Goal: Task Accomplishment & Management: Manage account settings

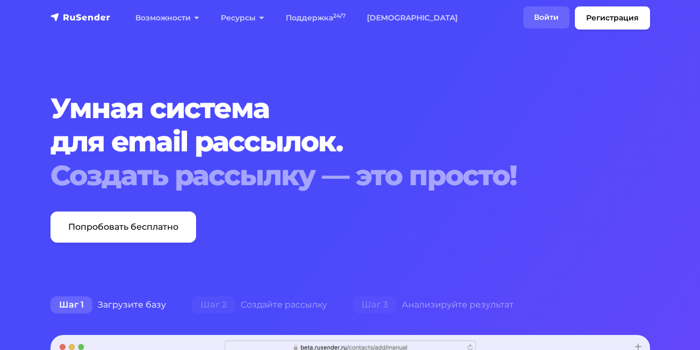
click at [543, 19] on link "Войти" at bounding box center [547, 17] width 46 height 22
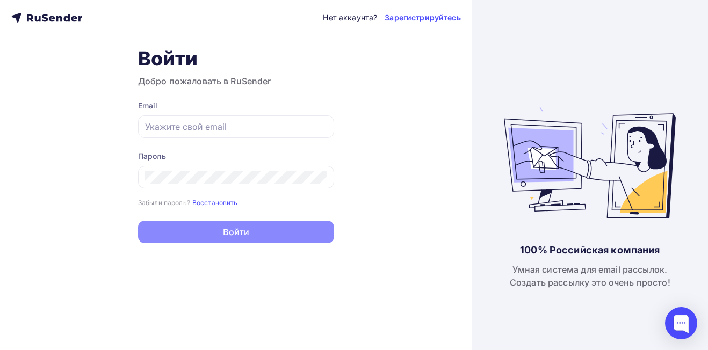
type input "[EMAIL_ADDRESS][DOMAIN_NAME]"
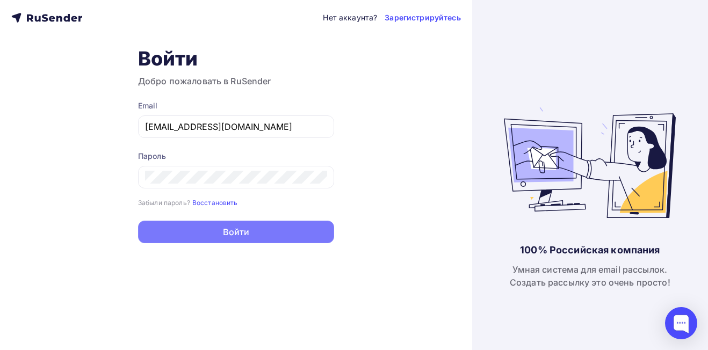
click at [298, 237] on button "Войти" at bounding box center [236, 232] width 196 height 23
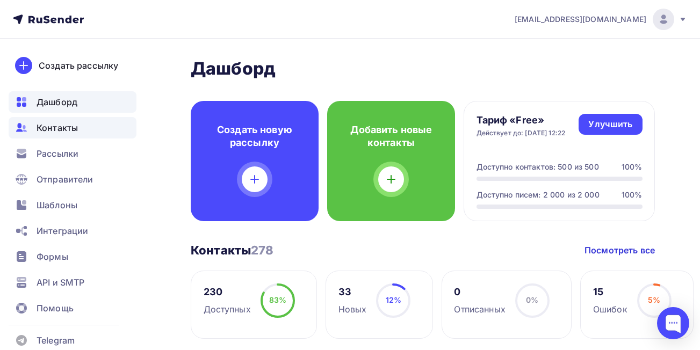
click at [54, 131] on span "Контакты" at bounding box center [57, 127] width 41 height 13
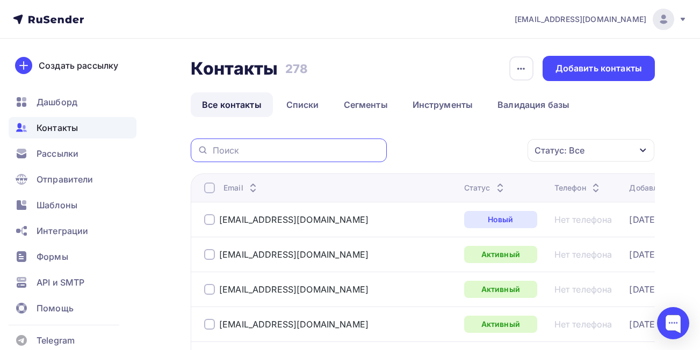
click at [327, 152] on input "text" at bounding box center [297, 151] width 168 height 12
paste input "[EMAIL_ADDRESS][DOMAIN_NAME]"
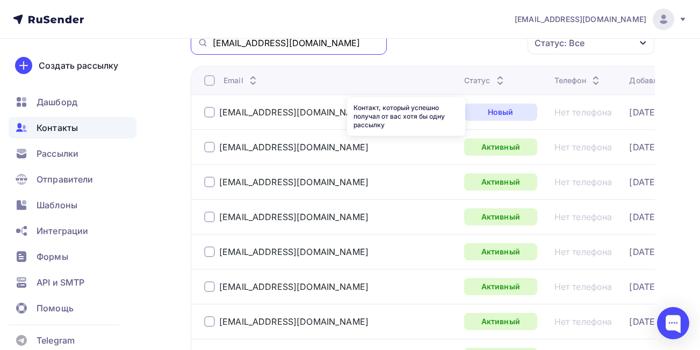
scroll to position [54, 0]
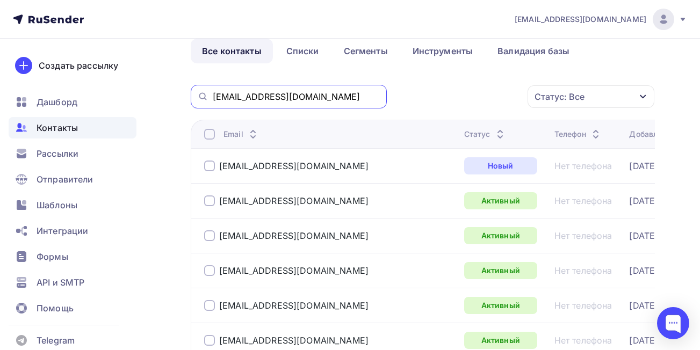
type input "[EMAIL_ADDRESS][DOMAIN_NAME]"
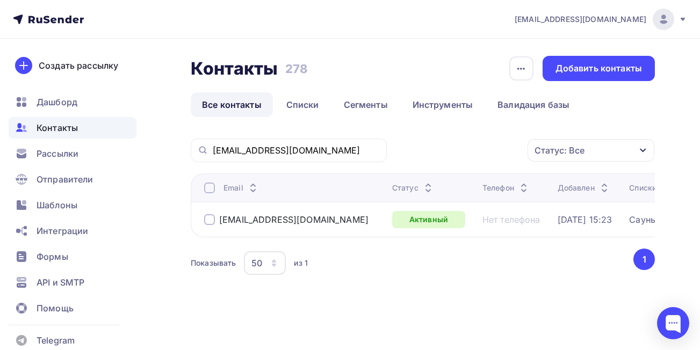
scroll to position [0, 0]
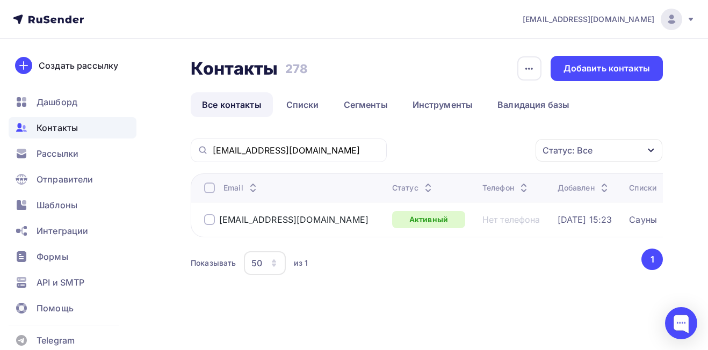
click at [210, 219] on div at bounding box center [209, 219] width 11 height 11
click at [512, 153] on icon "button" at bounding box center [513, 150] width 13 height 13
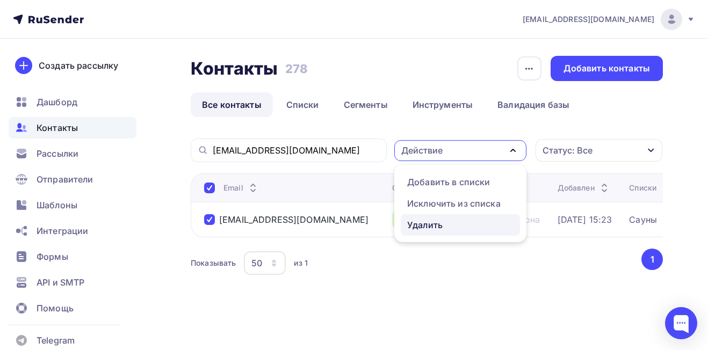
click at [434, 222] on div "Удалить" at bounding box center [424, 225] width 35 height 13
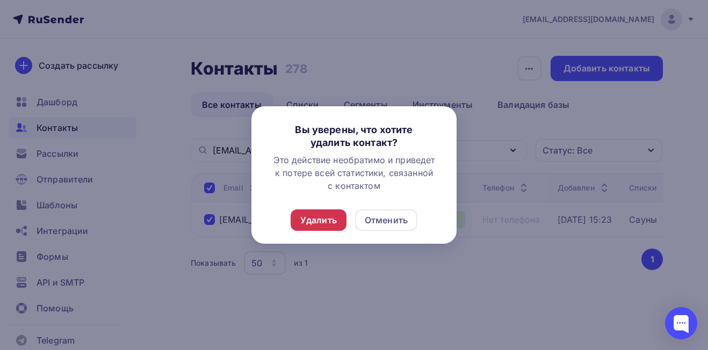
click at [327, 223] on div "Удалить" at bounding box center [318, 220] width 37 height 13
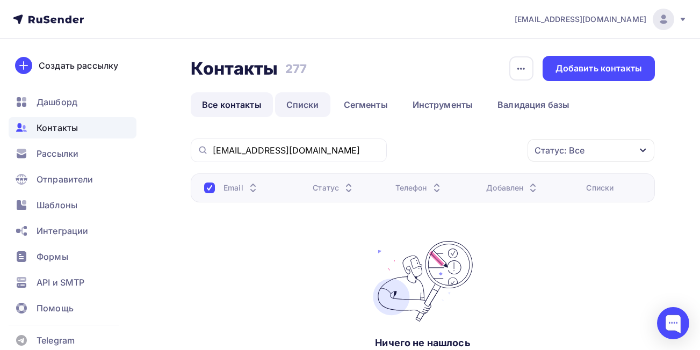
click at [313, 108] on link "Списки" at bounding box center [302, 104] width 55 height 25
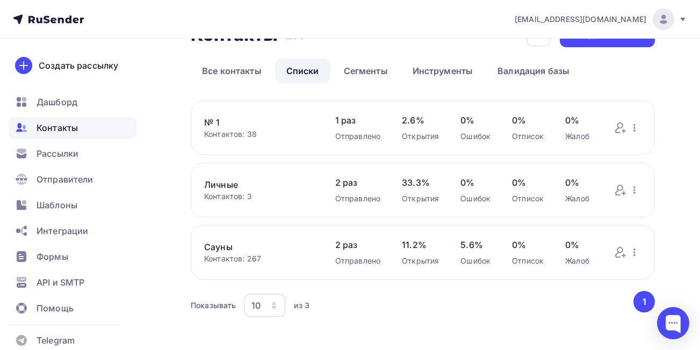
scroll to position [47, 0]
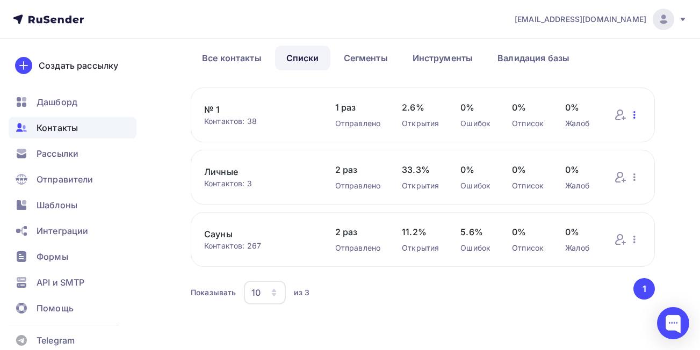
click at [633, 116] on icon "button" at bounding box center [634, 115] width 13 height 13
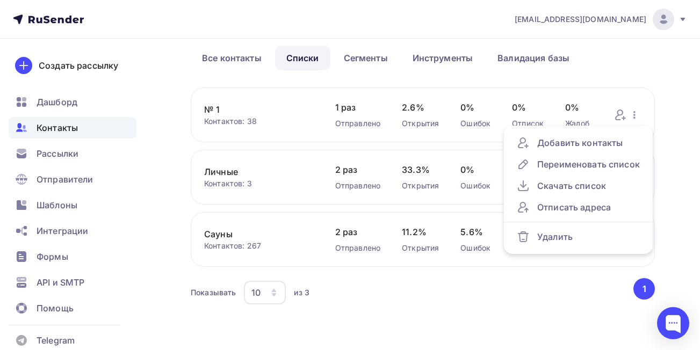
click at [482, 292] on div "Показывать 10 10 20 50 100 из 3" at bounding box center [411, 293] width 441 height 25
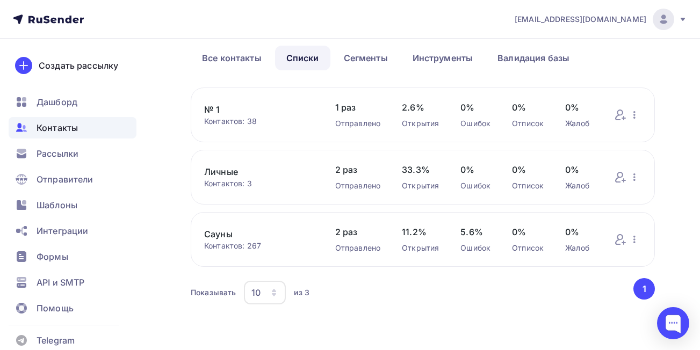
click at [215, 109] on link "№ 1" at bounding box center [259, 109] width 110 height 13
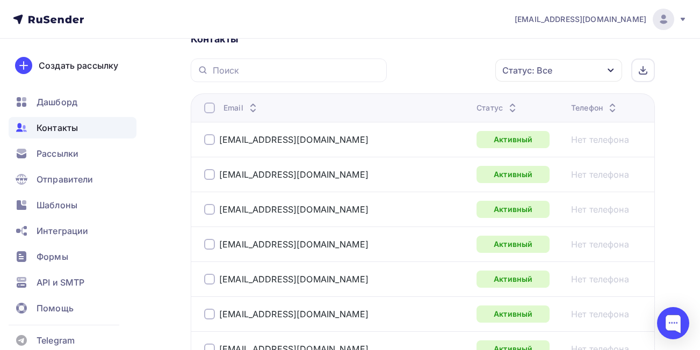
scroll to position [269, 0]
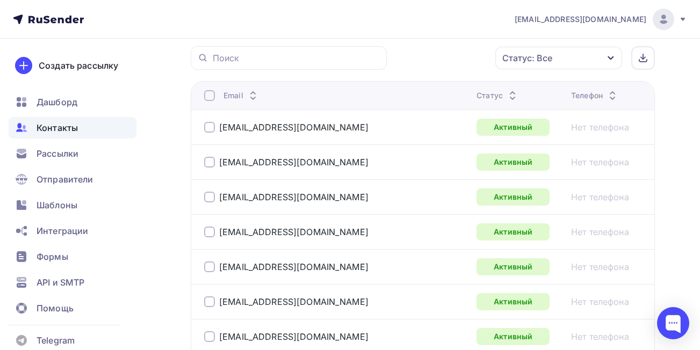
click at [611, 56] on icon "button" at bounding box center [611, 58] width 9 height 9
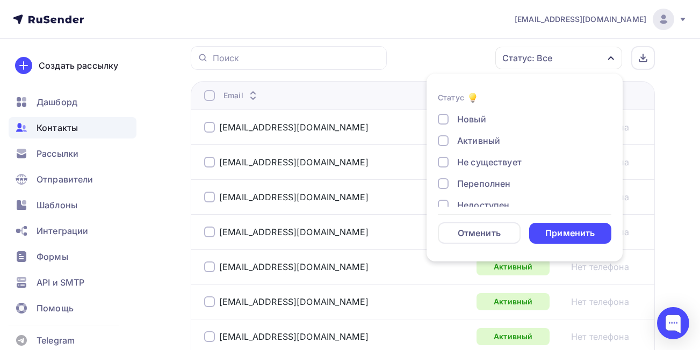
click at [473, 163] on div "Не существует" at bounding box center [489, 162] width 65 height 13
click at [564, 231] on div "Применить" at bounding box center [570, 233] width 49 height 12
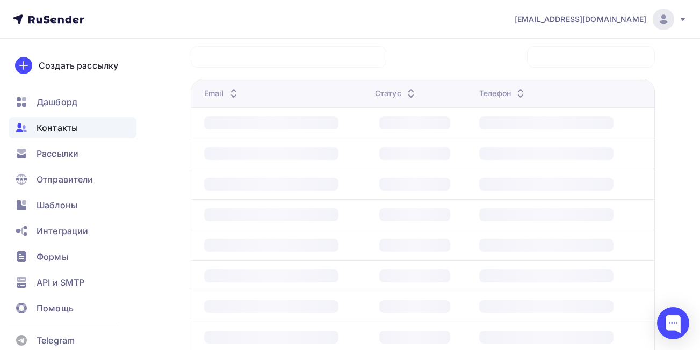
scroll to position [192, 0]
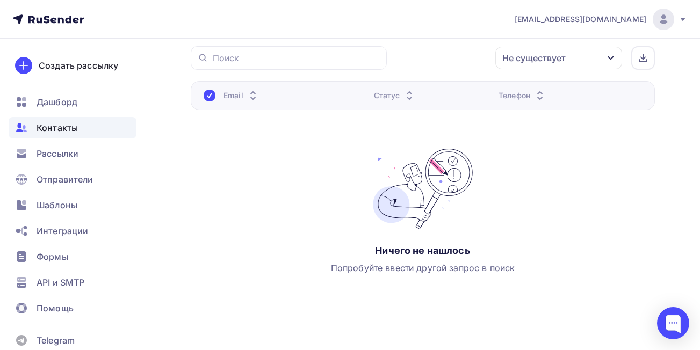
click at [555, 61] on div "Не существует" at bounding box center [534, 58] width 63 height 13
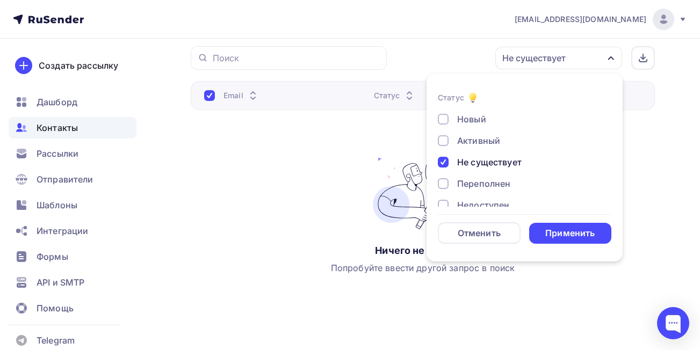
click at [499, 183] on div "Переполнен" at bounding box center [483, 183] width 53 height 13
click at [565, 233] on div "Применить" at bounding box center [570, 233] width 49 height 12
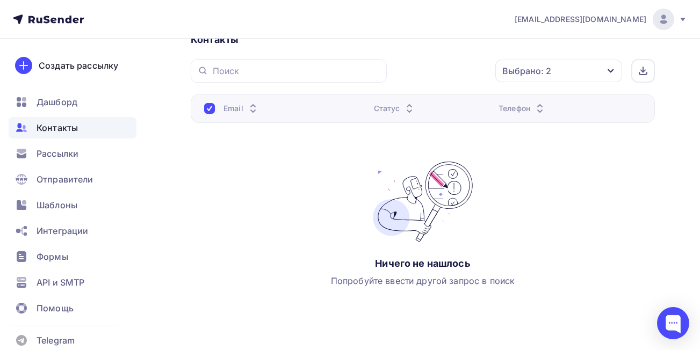
click at [549, 73] on div "Выбрано: 2" at bounding box center [527, 71] width 49 height 13
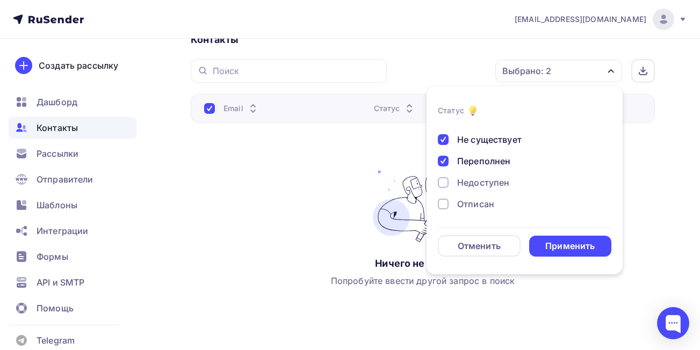
scroll to position [54, 0]
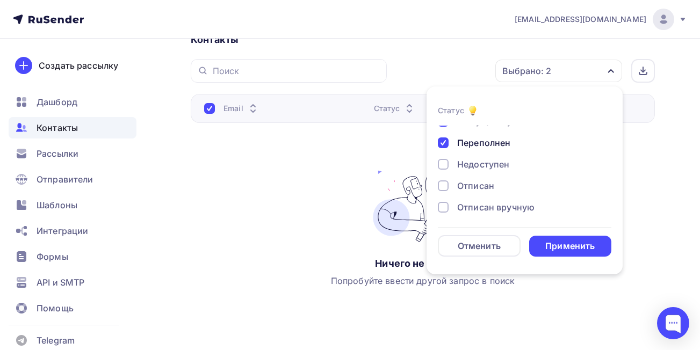
click at [504, 168] on div "Недоступен" at bounding box center [483, 164] width 52 height 13
click at [558, 247] on div "Применить" at bounding box center [570, 246] width 49 height 12
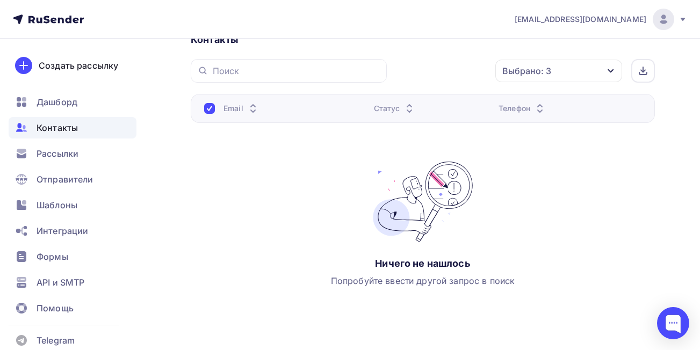
click at [562, 71] on div "Выбрано: 3" at bounding box center [559, 71] width 127 height 23
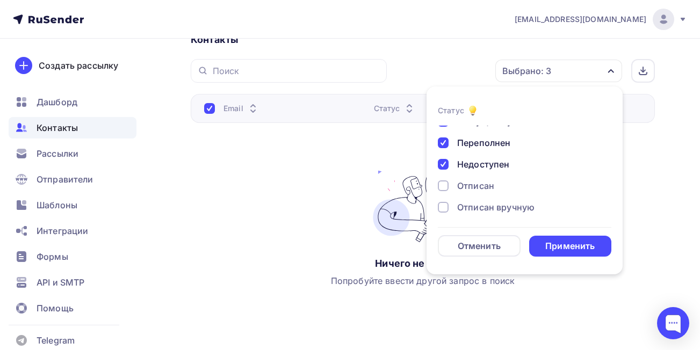
click at [485, 188] on div "Отписан" at bounding box center [475, 186] width 37 height 13
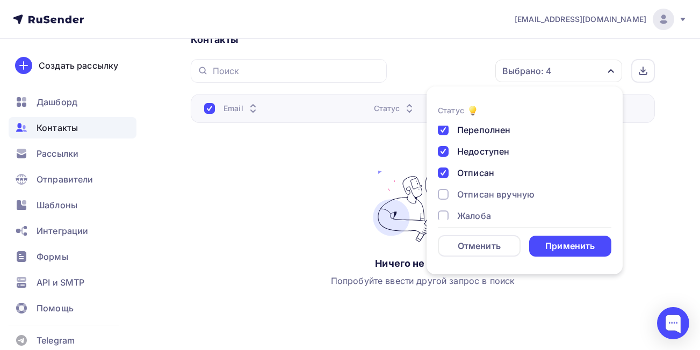
scroll to position [78, 0]
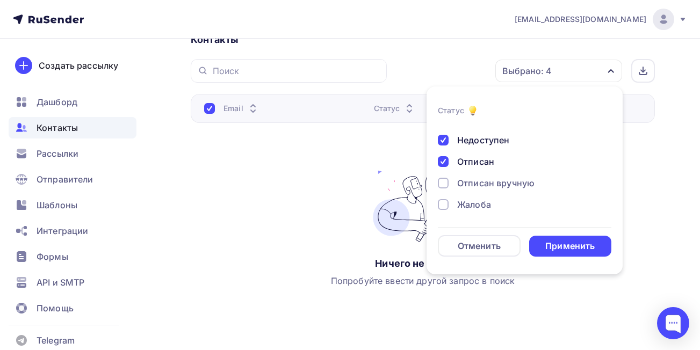
click at [506, 183] on div "Отписан вручную" at bounding box center [495, 183] width 77 height 13
click at [485, 204] on div "Жалоба" at bounding box center [474, 204] width 34 height 13
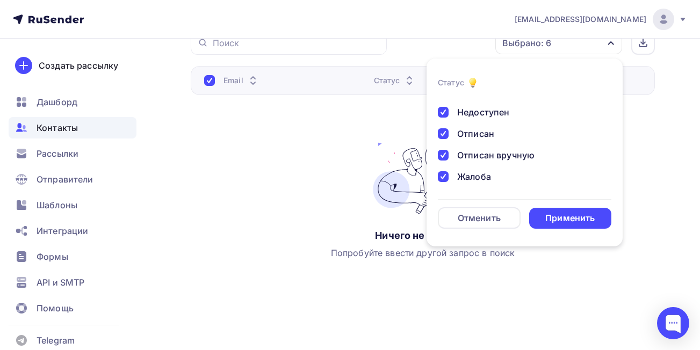
click at [564, 217] on div "Применить" at bounding box center [570, 218] width 49 height 12
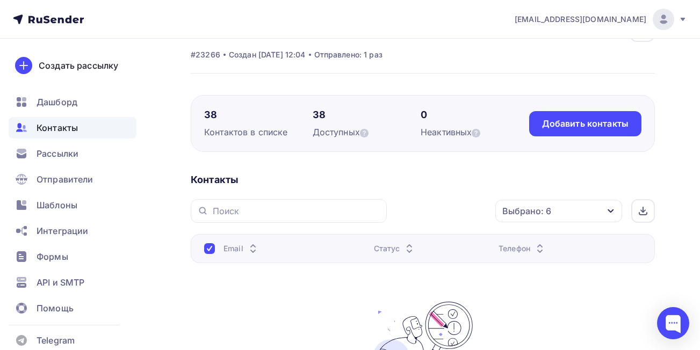
scroll to position [0, 0]
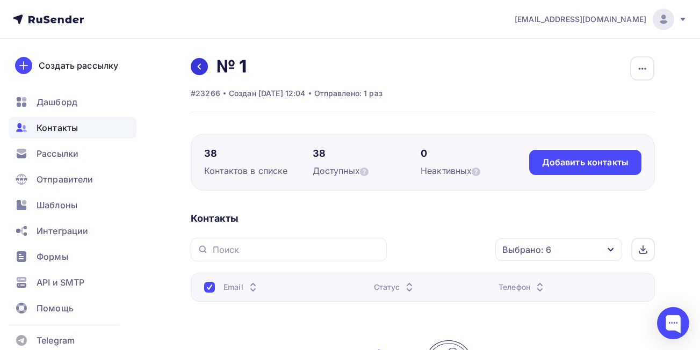
click at [197, 67] on icon at bounding box center [199, 66] width 9 height 9
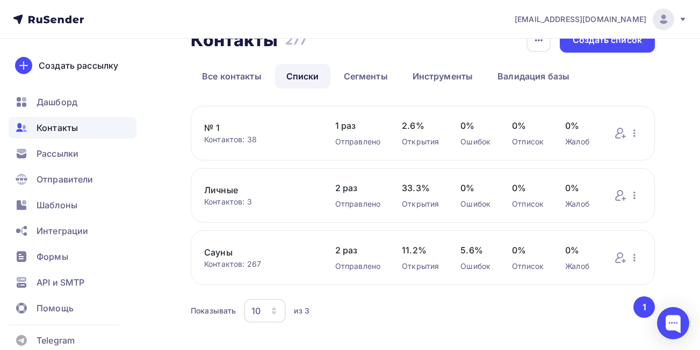
scroll to position [47, 0]
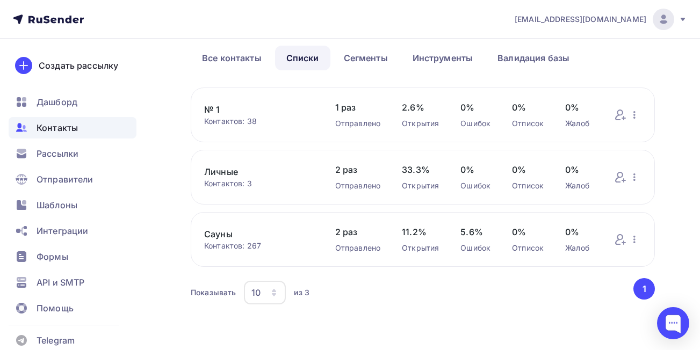
click at [216, 235] on link "Сауны" at bounding box center [259, 234] width 110 height 13
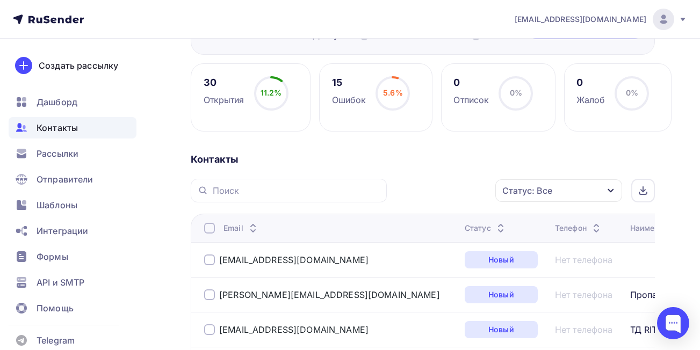
scroll to position [161, 0]
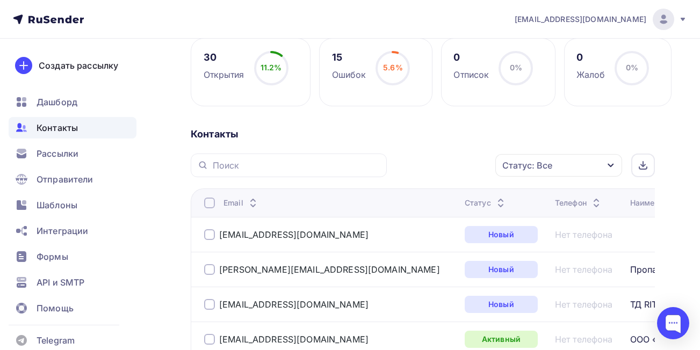
click at [610, 167] on icon "button" at bounding box center [611, 165] width 9 height 9
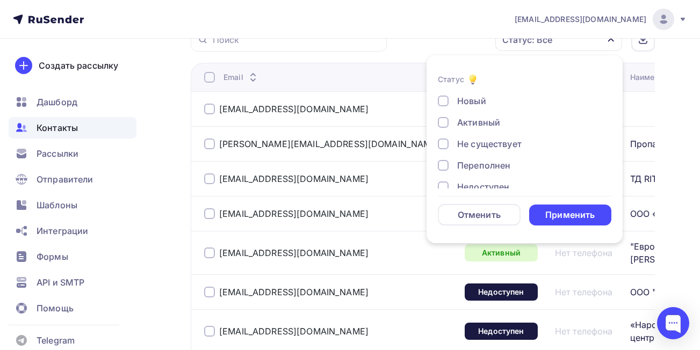
scroll to position [288, 0]
click at [496, 139] on div "Не существует" at bounding box center [489, 143] width 65 height 13
click at [499, 168] on div "Переполнен" at bounding box center [483, 165] width 53 height 13
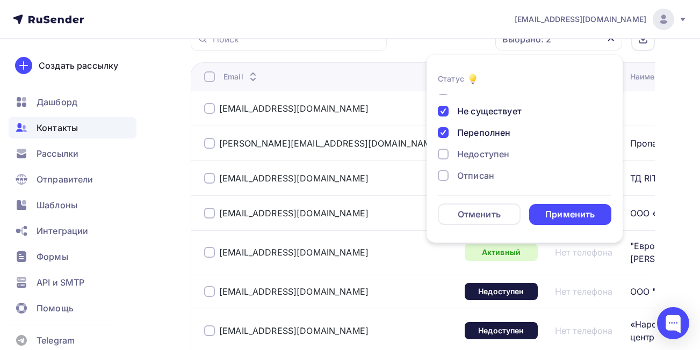
scroll to position [60, 0]
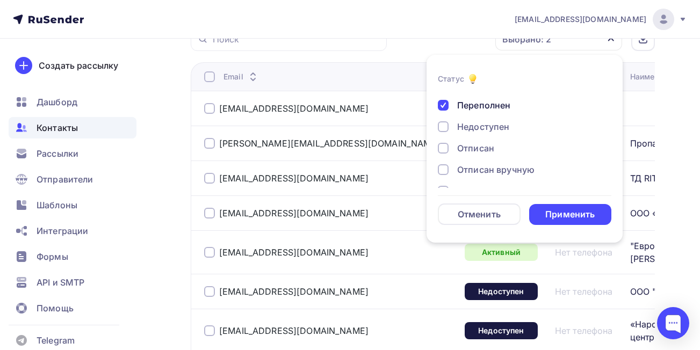
click at [469, 128] on div "Недоступен" at bounding box center [483, 126] width 52 height 13
click at [474, 149] on div "Отписан" at bounding box center [475, 148] width 37 height 13
click at [495, 170] on div "Отписан вручную" at bounding box center [495, 169] width 77 height 13
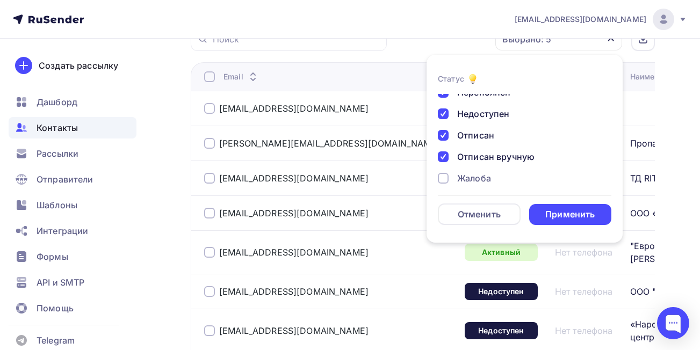
scroll to position [78, 0]
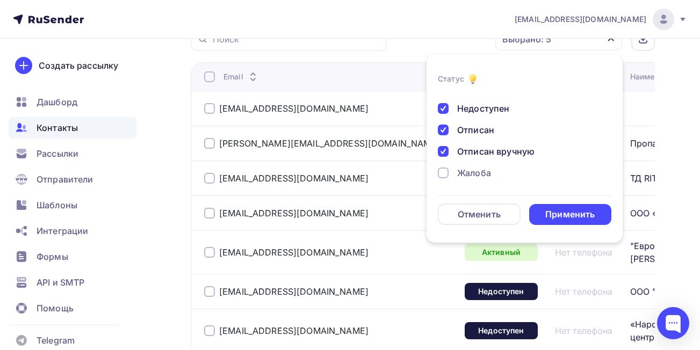
click at [474, 173] on div "Жалоба" at bounding box center [474, 173] width 34 height 13
click at [569, 213] on div "Применить" at bounding box center [570, 215] width 49 height 12
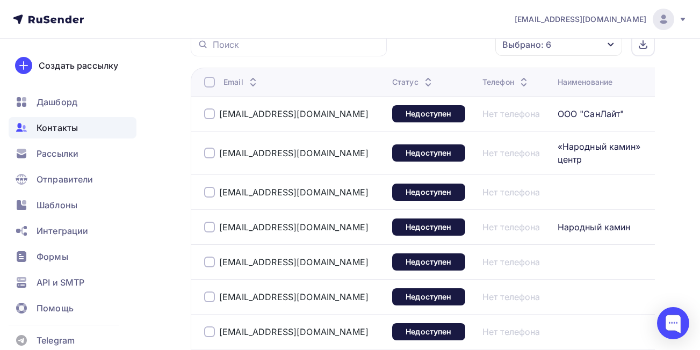
scroll to position [264, 0]
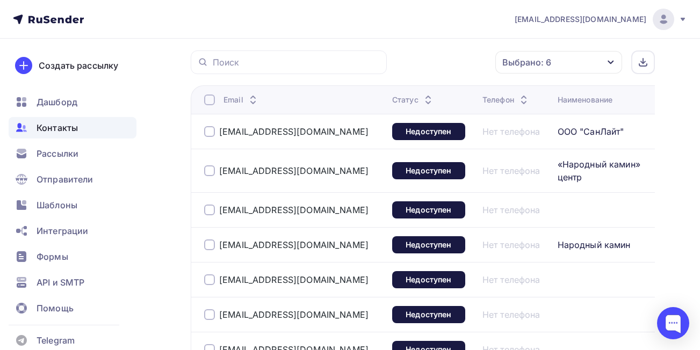
click at [198, 149] on td "[EMAIL_ADDRESS][DOMAIN_NAME]" at bounding box center [289, 131] width 197 height 35
drag, startPoint x: 312, startPoint y: 134, endPoint x: 220, endPoint y: 137, distance: 92.0
click at [220, 137] on div "[EMAIL_ADDRESS][DOMAIN_NAME]" at bounding box center [294, 131] width 180 height 17
copy div "[EMAIL_ADDRESS][DOMAIN_NAME]"
drag, startPoint x: 311, startPoint y: 181, endPoint x: 220, endPoint y: 182, distance: 91.4
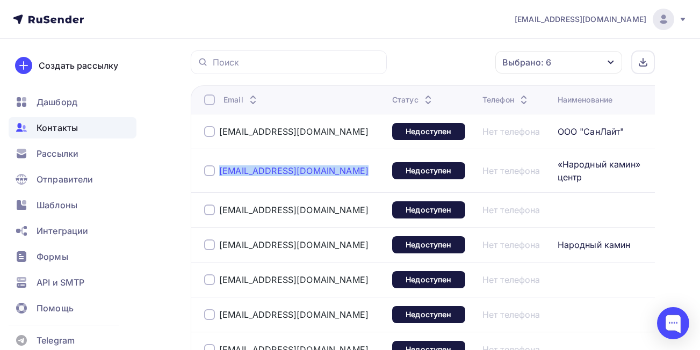
click at [220, 180] on div "[EMAIL_ADDRESS][DOMAIN_NAME]" at bounding box center [294, 170] width 180 height 17
copy div "[EMAIL_ADDRESS][DOMAIN_NAME]"
click at [209, 176] on div at bounding box center [209, 171] width 11 height 11
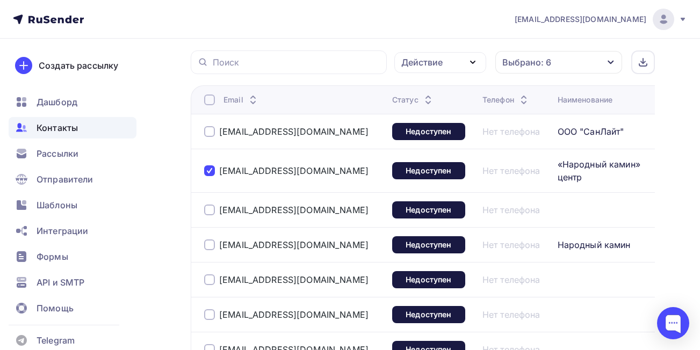
click at [452, 60] on div "Действие" at bounding box center [441, 62] width 92 height 21
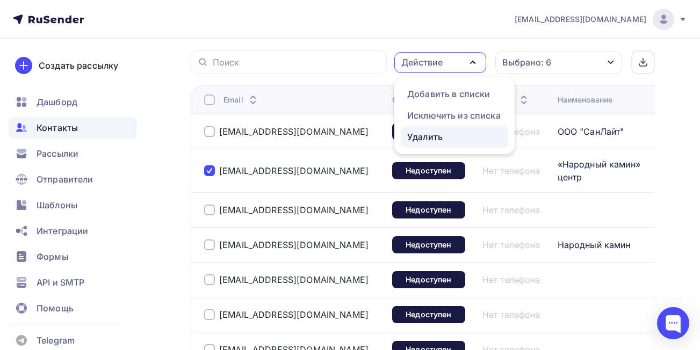
click at [425, 133] on div "Удалить" at bounding box center [424, 137] width 35 height 13
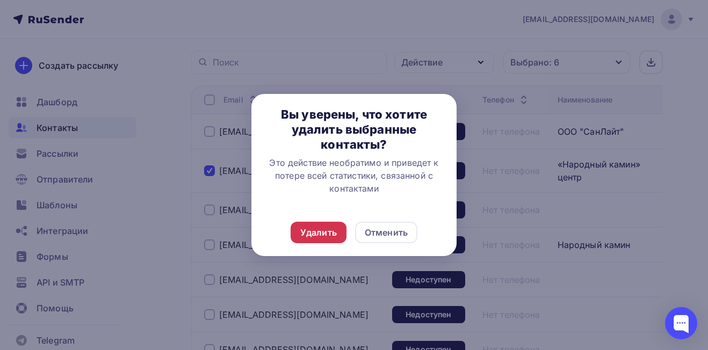
click at [323, 231] on div "Удалить" at bounding box center [318, 232] width 37 height 13
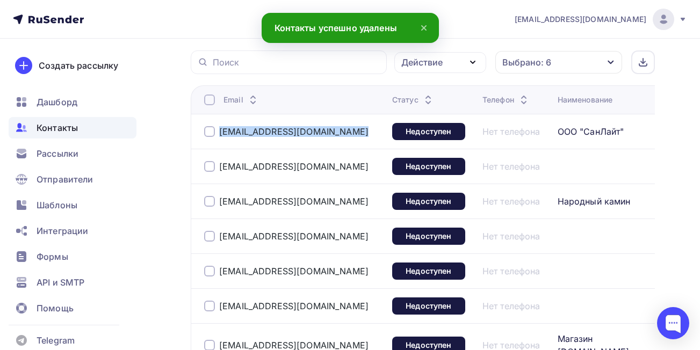
drag, startPoint x: 316, startPoint y: 134, endPoint x: 217, endPoint y: 135, distance: 99.5
click at [217, 135] on div "[EMAIL_ADDRESS][DOMAIN_NAME]" at bounding box center [294, 131] width 180 height 17
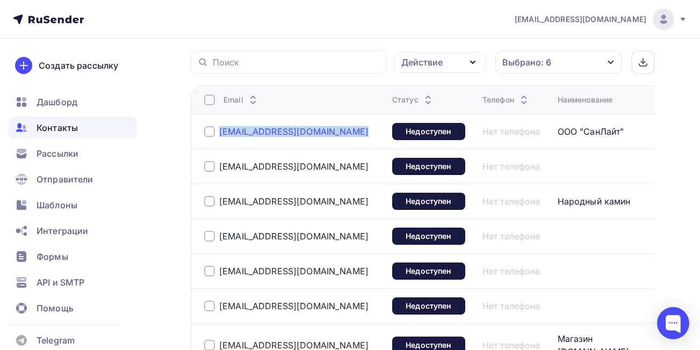
copy div "[EMAIL_ADDRESS][DOMAIN_NAME]"
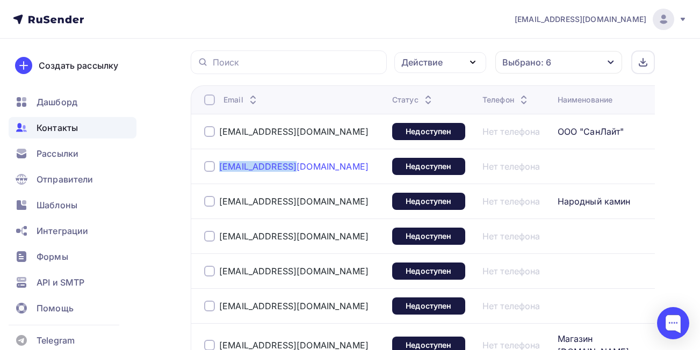
drag, startPoint x: 291, startPoint y: 173, endPoint x: 221, endPoint y: 178, distance: 70.6
click at [221, 175] on div "[EMAIL_ADDRESS][DOMAIN_NAME]" at bounding box center [294, 166] width 180 height 17
copy link "[EMAIL_ADDRESS][DOMAIN_NAME]"
click at [208, 172] on div at bounding box center [209, 166] width 11 height 11
click at [476, 64] on icon "button" at bounding box center [473, 62] width 13 height 13
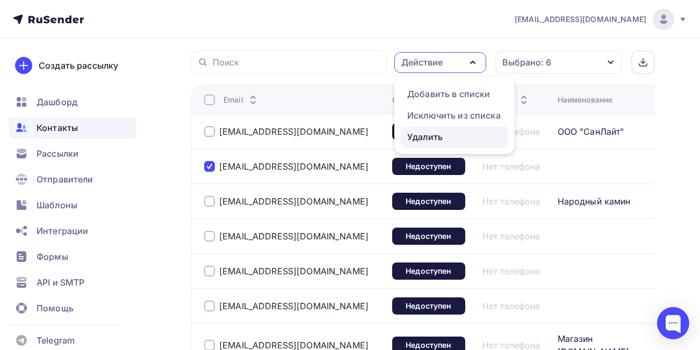
click at [436, 142] on div "Удалить" at bounding box center [424, 137] width 35 height 13
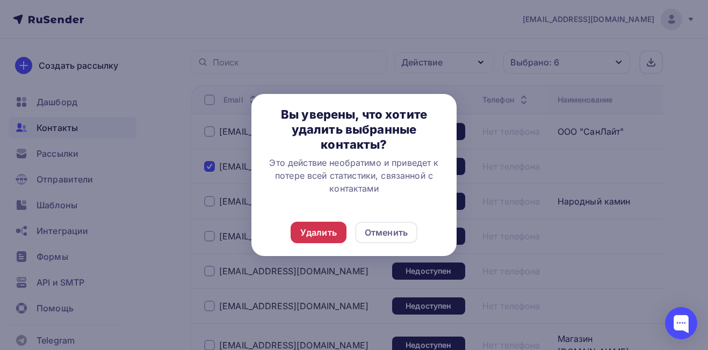
click at [328, 238] on div "Удалить" at bounding box center [318, 232] width 37 height 13
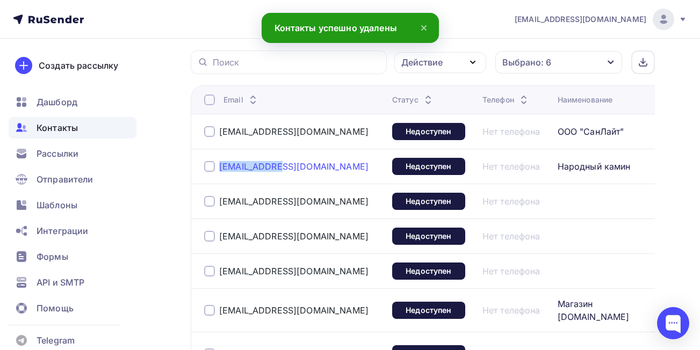
drag, startPoint x: 296, startPoint y: 176, endPoint x: 220, endPoint y: 177, distance: 75.3
click at [220, 175] on div "[EMAIL_ADDRESS][DOMAIN_NAME]" at bounding box center [294, 166] width 180 height 17
copy link "[EMAIL_ADDRESS][DOMAIN_NAME]"
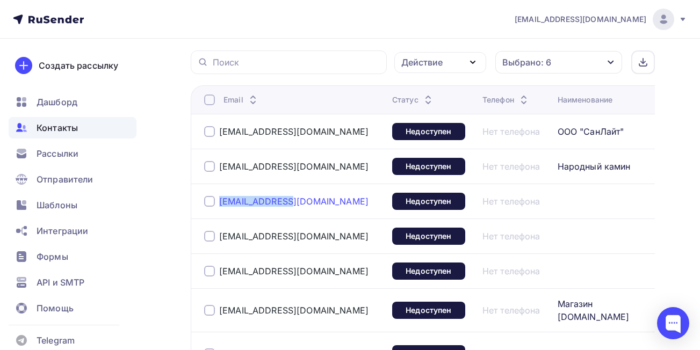
drag, startPoint x: 289, startPoint y: 214, endPoint x: 221, endPoint y: 214, distance: 68.3
click at [221, 210] on div "[EMAIL_ADDRESS][DOMAIN_NAME]" at bounding box center [294, 201] width 180 height 17
copy link "[EMAIL_ADDRESS][DOMAIN_NAME]"
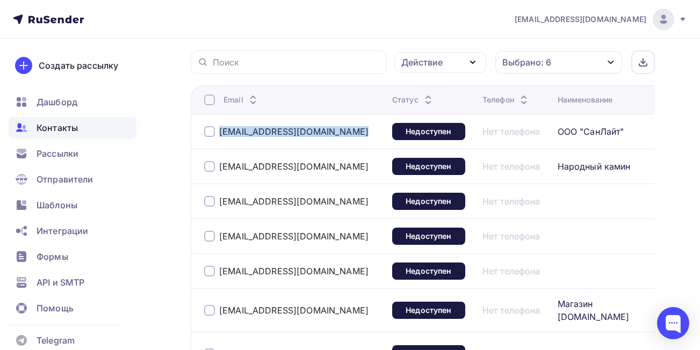
drag, startPoint x: 315, startPoint y: 134, endPoint x: 214, endPoint y: 139, distance: 100.6
click at [214, 139] on div "[EMAIL_ADDRESS][DOMAIN_NAME]" at bounding box center [294, 131] width 180 height 17
copy div "[EMAIL_ADDRESS][DOMAIN_NAME]"
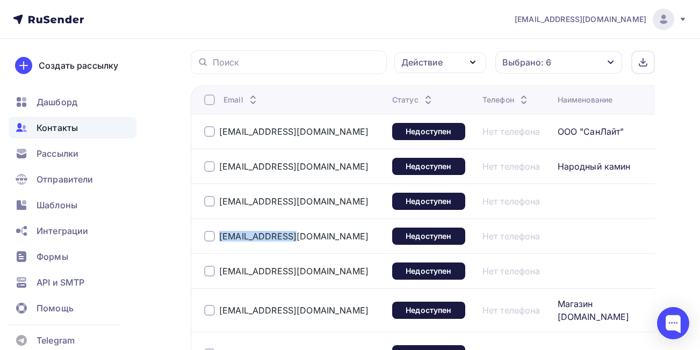
drag, startPoint x: 300, startPoint y: 254, endPoint x: 219, endPoint y: 257, distance: 81.2
click at [219, 245] on div "[EMAIL_ADDRESS][DOMAIN_NAME]" at bounding box center [294, 236] width 180 height 17
copy link "[EMAIL_ADDRESS][DOMAIN_NAME]"
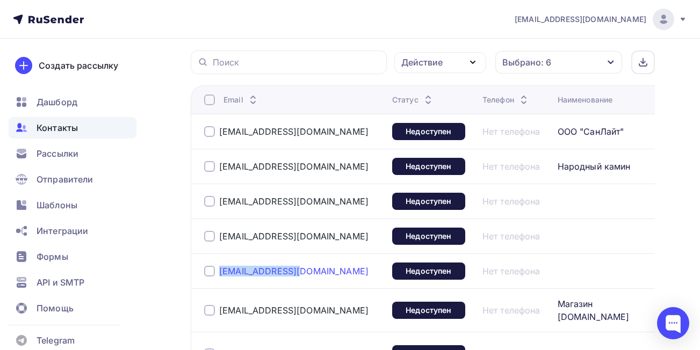
drag, startPoint x: 299, startPoint y: 290, endPoint x: 219, endPoint y: 288, distance: 80.1
click at [219, 280] on div "[EMAIL_ADDRESS][DOMAIN_NAME]" at bounding box center [294, 271] width 180 height 17
copy link "[EMAIL_ADDRESS][DOMAIN_NAME]"
click at [205, 277] on div at bounding box center [209, 271] width 11 height 11
click at [445, 65] on div "Действие" at bounding box center [441, 62] width 92 height 21
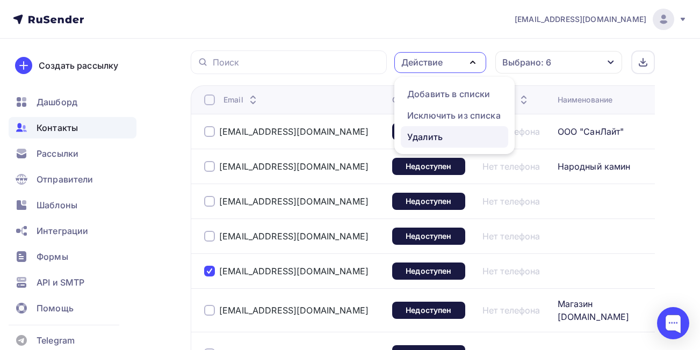
click at [431, 139] on div "Удалить" at bounding box center [424, 137] width 35 height 13
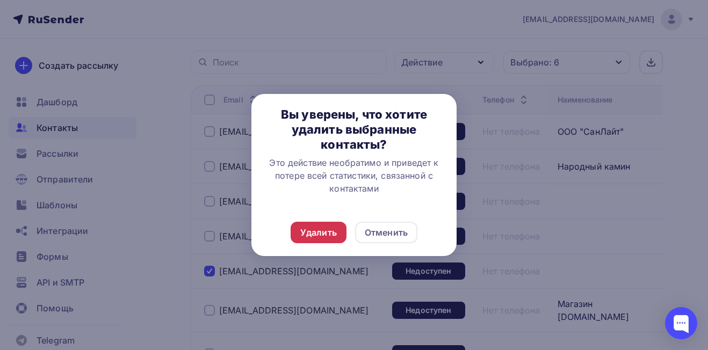
click at [315, 237] on div "Удалить" at bounding box center [318, 232] width 37 height 13
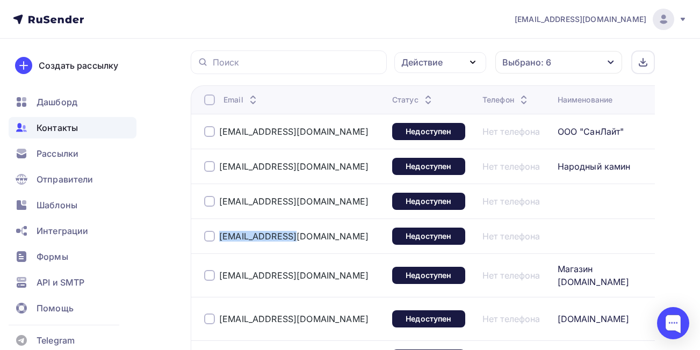
drag, startPoint x: 298, startPoint y: 254, endPoint x: 211, endPoint y: 257, distance: 87.7
click at [211, 245] on div "[EMAIL_ADDRESS][DOMAIN_NAME]" at bounding box center [294, 236] width 180 height 17
click at [214, 242] on div at bounding box center [209, 236] width 11 height 11
click at [219, 242] on link "[EMAIL_ADDRESS][DOMAIN_NAME]" at bounding box center [293, 236] width 149 height 11
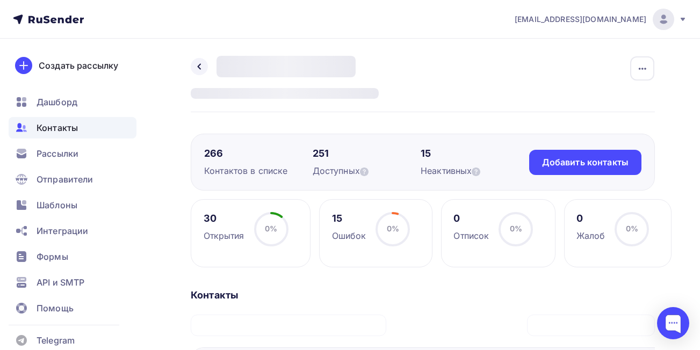
scroll to position [264, 0]
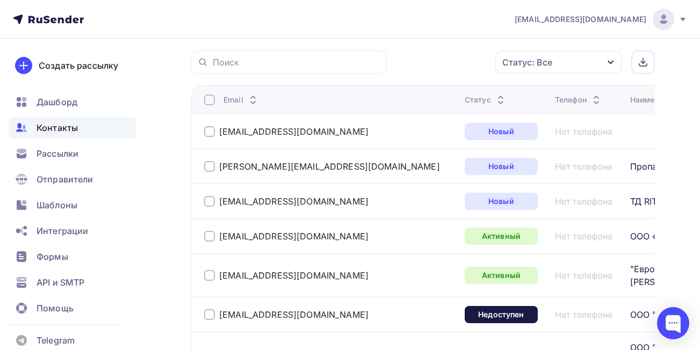
click at [611, 62] on icon "button" at bounding box center [611, 62] width 9 height 9
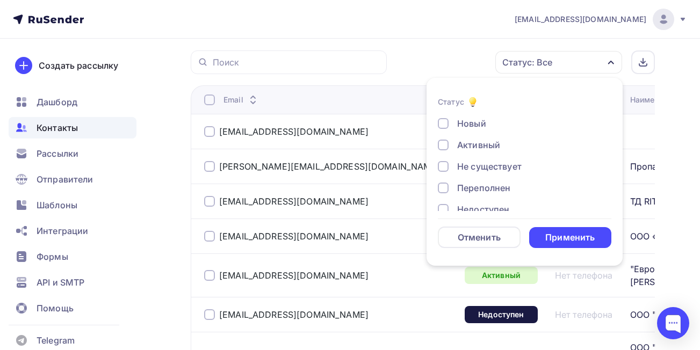
click at [472, 170] on div "Не существует" at bounding box center [489, 166] width 65 height 13
click at [473, 187] on div "Переполнен" at bounding box center [483, 188] width 53 height 13
click at [474, 206] on div "Недоступен" at bounding box center [483, 209] width 52 height 13
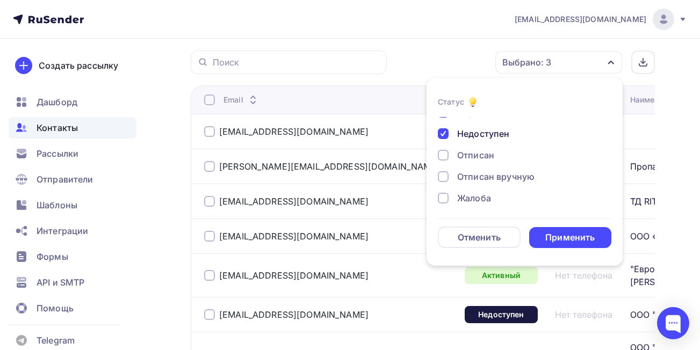
scroll to position [78, 0]
click at [485, 155] on div "Отписан" at bounding box center [475, 153] width 37 height 13
click at [484, 175] on div "Отписан вручную" at bounding box center [495, 174] width 77 height 13
click at [476, 199] on div "Жалоба" at bounding box center [474, 196] width 34 height 13
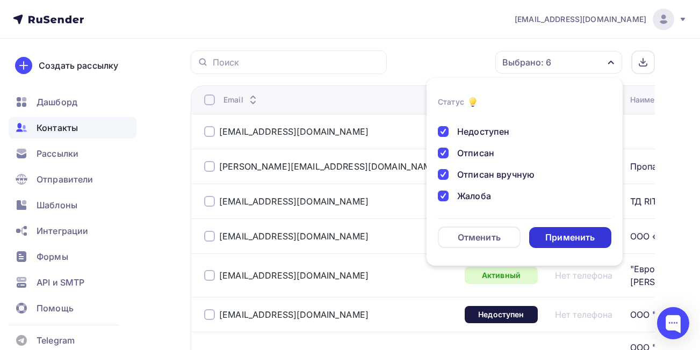
click at [583, 242] on div "Применить" at bounding box center [570, 238] width 49 height 12
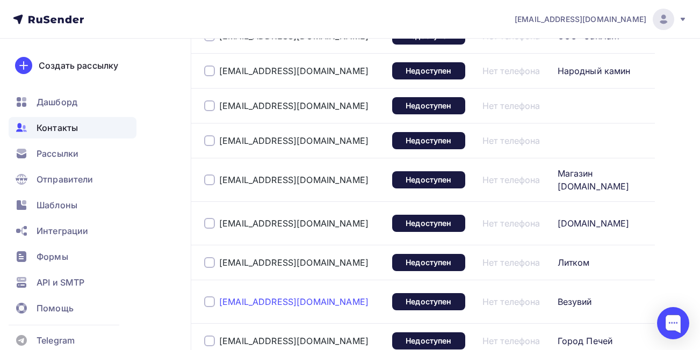
scroll to position [372, 0]
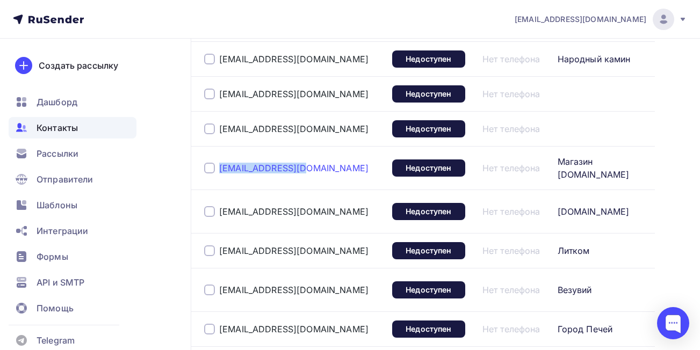
drag, startPoint x: 299, startPoint y: 184, endPoint x: 220, endPoint y: 187, distance: 79.6
click at [220, 177] on div "[EMAIL_ADDRESS][DOMAIN_NAME]" at bounding box center [294, 168] width 180 height 17
drag, startPoint x: 293, startPoint y: 230, endPoint x: 219, endPoint y: 228, distance: 74.7
click at [219, 220] on div "[EMAIL_ADDRESS][DOMAIN_NAME]" at bounding box center [294, 211] width 180 height 17
drag, startPoint x: 295, startPoint y: 183, endPoint x: 219, endPoint y: 185, distance: 76.4
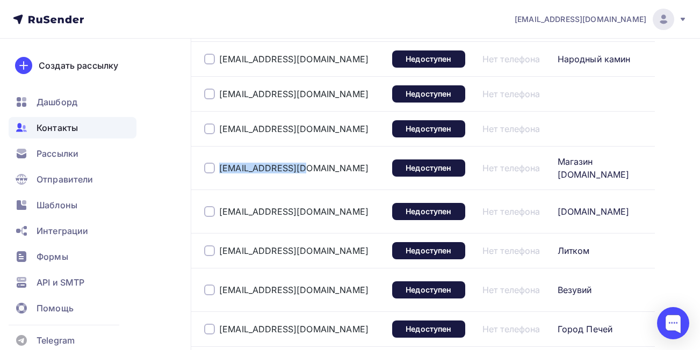
click at [219, 177] on div "[EMAIL_ADDRESS][DOMAIN_NAME]" at bounding box center [294, 168] width 180 height 17
click at [204, 217] on div at bounding box center [209, 211] width 11 height 11
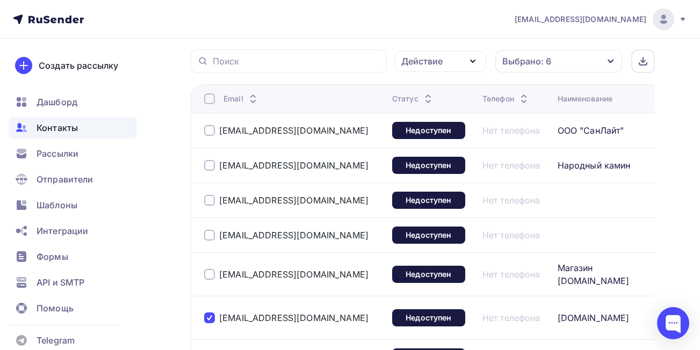
scroll to position [264, 0]
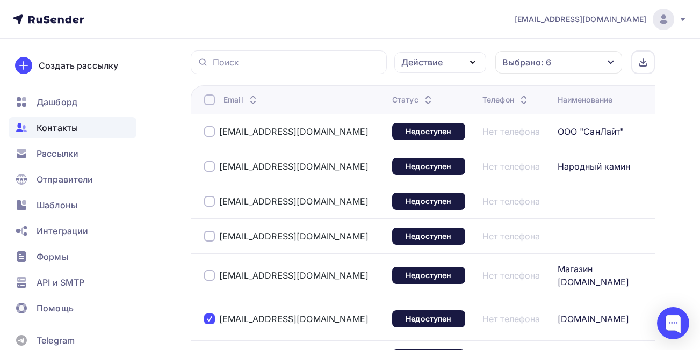
click at [465, 61] on div "Действие" at bounding box center [441, 62] width 92 height 21
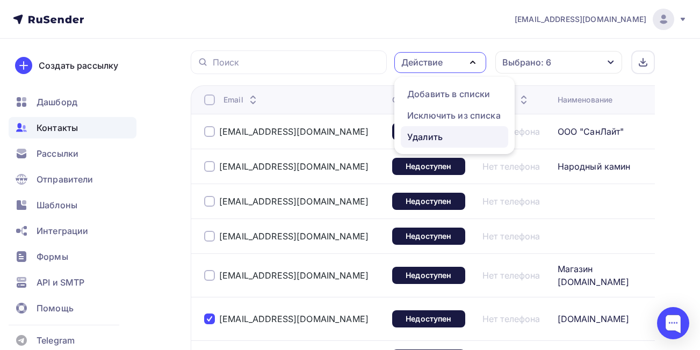
click at [424, 140] on div "Удалить" at bounding box center [424, 137] width 35 height 13
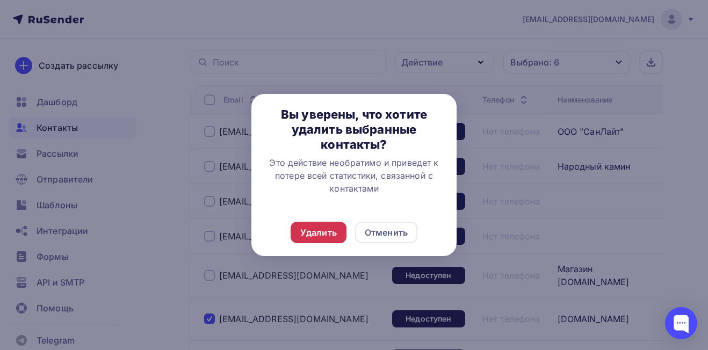
click at [317, 235] on div "Удалить" at bounding box center [318, 232] width 37 height 13
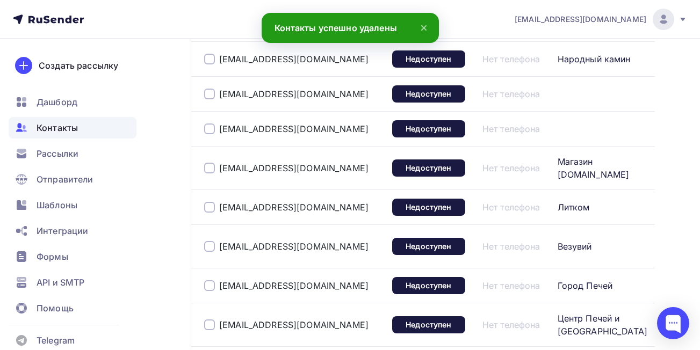
scroll to position [426, 0]
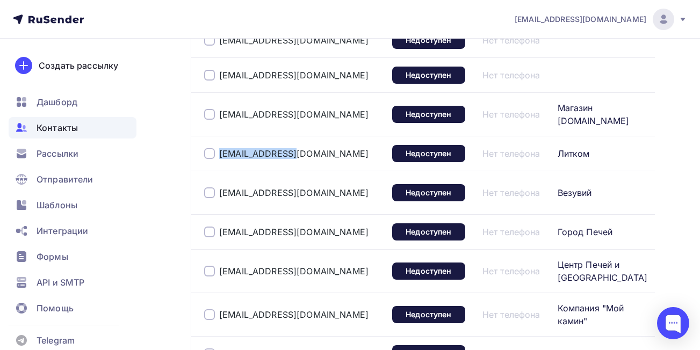
drag, startPoint x: 289, startPoint y: 172, endPoint x: 219, endPoint y: 175, distance: 69.9
click at [219, 162] on div "[EMAIL_ADDRESS][DOMAIN_NAME]" at bounding box center [294, 153] width 180 height 17
drag, startPoint x: 300, startPoint y: 210, endPoint x: 219, endPoint y: 214, distance: 81.3
click at [219, 202] on div "[EMAIL_ADDRESS][DOMAIN_NAME]" at bounding box center [294, 192] width 180 height 17
click at [252, 241] on div "[EMAIL_ADDRESS][DOMAIN_NAME]" at bounding box center [294, 232] width 180 height 17
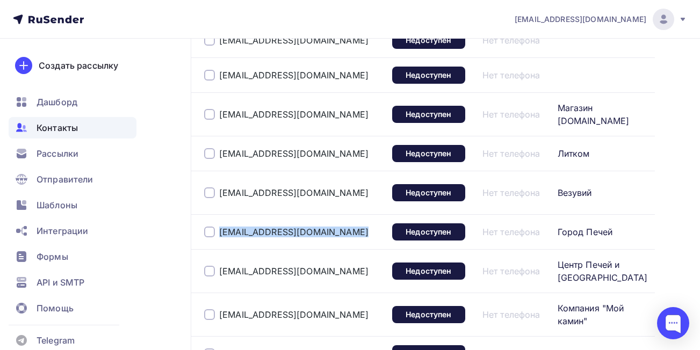
drag, startPoint x: 316, startPoint y: 255, endPoint x: 221, endPoint y: 261, distance: 94.8
click at [221, 241] on div "[EMAIL_ADDRESS][DOMAIN_NAME]" at bounding box center [294, 232] width 180 height 17
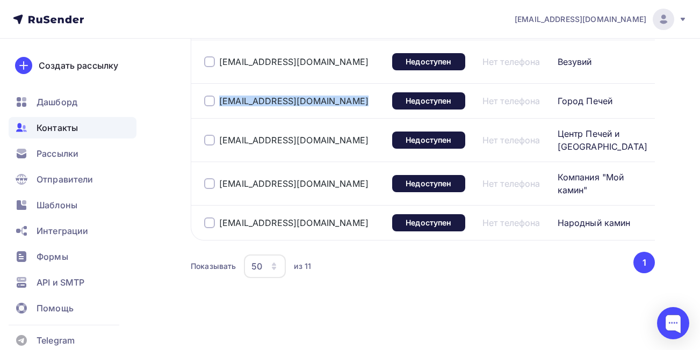
scroll to position [587, 0]
drag, startPoint x: 308, startPoint y: 135, endPoint x: 213, endPoint y: 135, distance: 94.6
click at [213, 135] on div "[EMAIL_ADDRESS][DOMAIN_NAME]" at bounding box center [294, 140] width 180 height 17
click at [211, 137] on div at bounding box center [209, 140] width 11 height 11
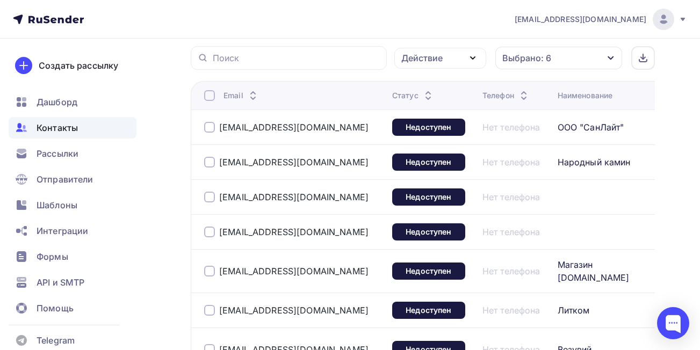
scroll to position [264, 0]
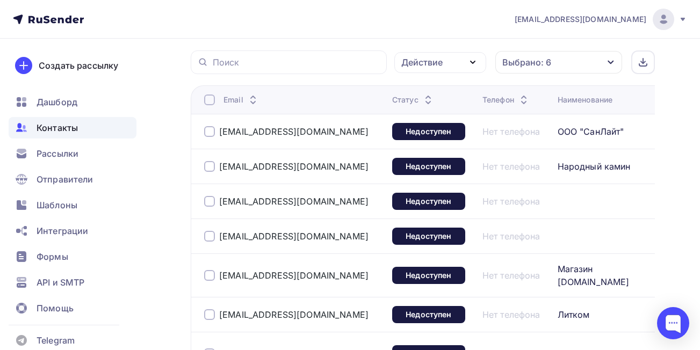
click at [454, 59] on div "Действие" at bounding box center [441, 62] width 92 height 21
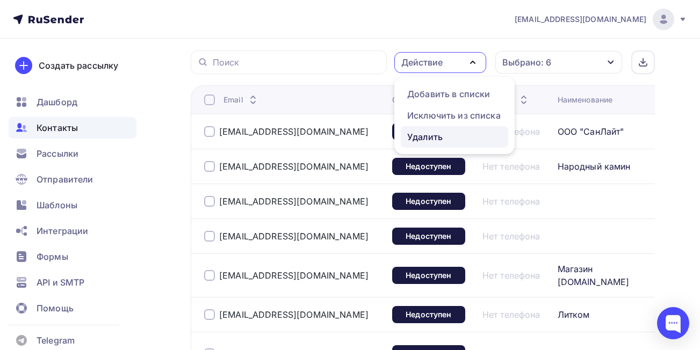
click at [430, 141] on div "Удалить" at bounding box center [424, 137] width 35 height 13
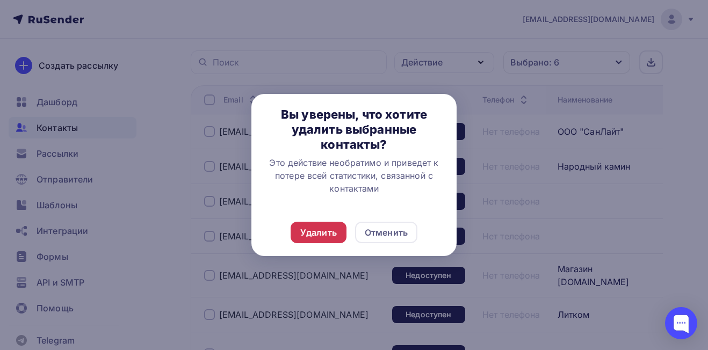
click at [329, 230] on div "Удалить" at bounding box center [318, 232] width 37 height 13
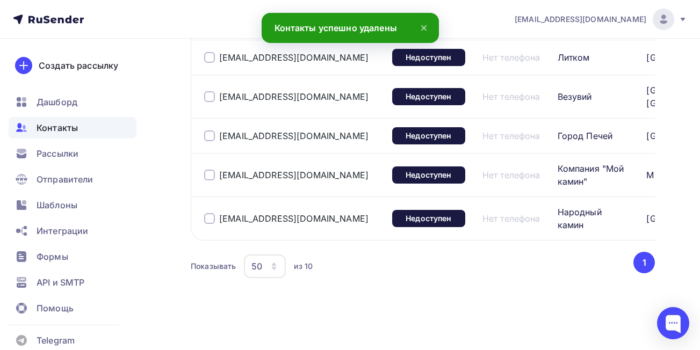
scroll to position [548, 0]
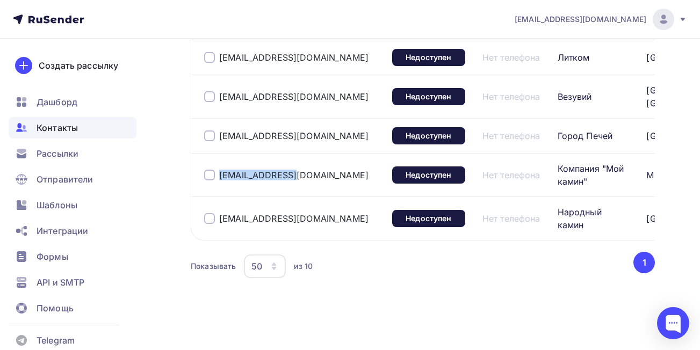
drag, startPoint x: 297, startPoint y: 176, endPoint x: 217, endPoint y: 177, distance: 80.1
click at [217, 177] on div "[EMAIL_ADDRESS][DOMAIN_NAME]" at bounding box center [294, 175] width 180 height 17
drag, startPoint x: 299, startPoint y: 221, endPoint x: 220, endPoint y: 224, distance: 79.1
click at [220, 224] on div "[EMAIL_ADDRESS][DOMAIN_NAME]" at bounding box center [294, 218] width 180 height 17
